Goal: Transaction & Acquisition: Subscribe to service/newsletter

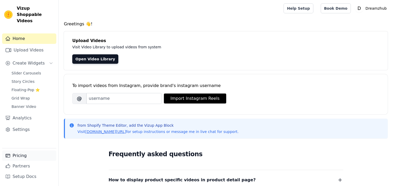
click at [23, 153] on link "Pricing" at bounding box center [29, 156] width 54 height 10
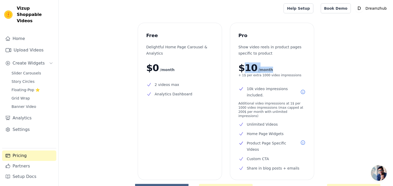
drag, startPoint x: 266, startPoint y: 70, endPoint x: 242, endPoint y: 69, distance: 24.6
click at [242, 69] on p "$10 /month" at bounding box center [272, 68] width 67 height 10
click at [258, 72] on span "/month" at bounding box center [265, 70] width 15 height 6
drag, startPoint x: 240, startPoint y: 67, endPoint x: 268, endPoint y: 62, distance: 28.7
click at [268, 62] on div "Pro Show video reels in product pages specific to product $10 /month + 1$ per e…" at bounding box center [272, 101] width 84 height 157
